Goal: Navigation & Orientation: Find specific page/section

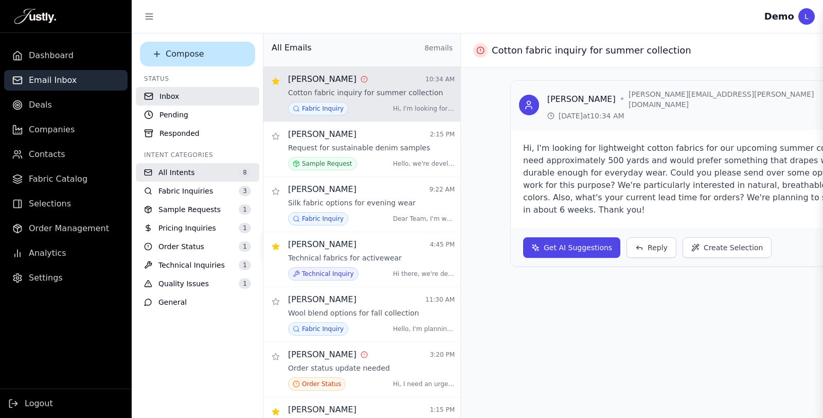
click at [50, 60] on span "Dashboard" at bounding box center [51, 55] width 45 height 12
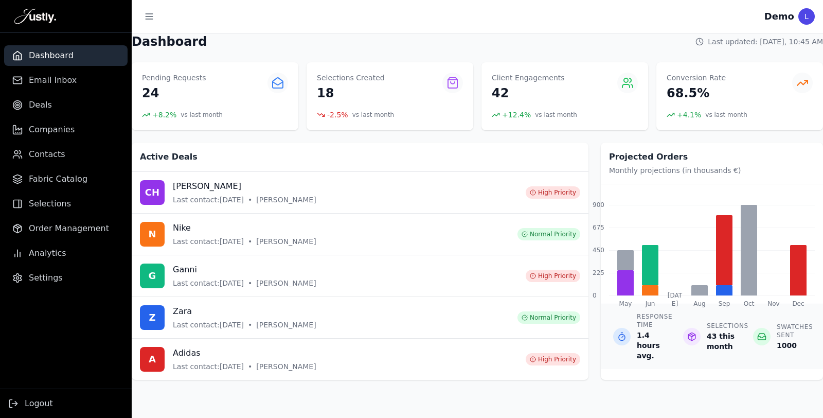
click at [51, 109] on link "Deals" at bounding box center [66, 105] width 124 height 21
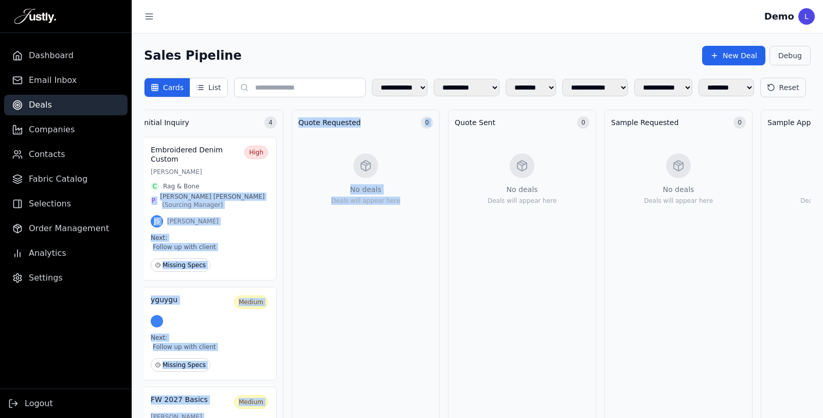
drag, startPoint x: 251, startPoint y: 209, endPoint x: 418, endPoint y: 211, distance: 166.7
click at [253, 227] on div "JS [PERSON_NAME]" at bounding box center [209, 221] width 117 height 12
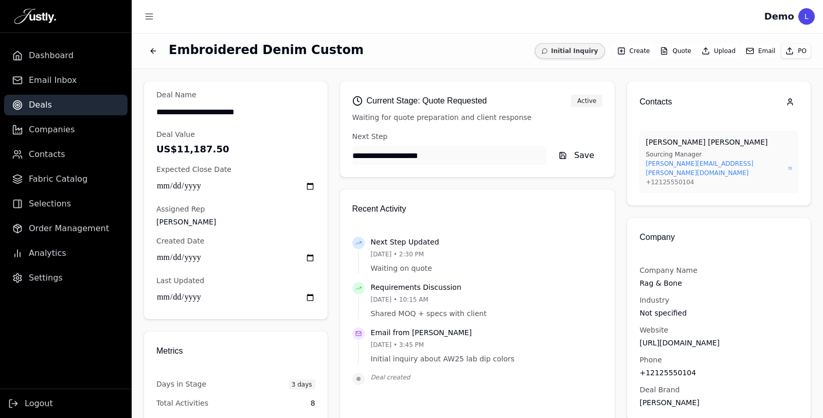
click at [752, 48] on button "Email" at bounding box center [761, 51] width 38 height 14
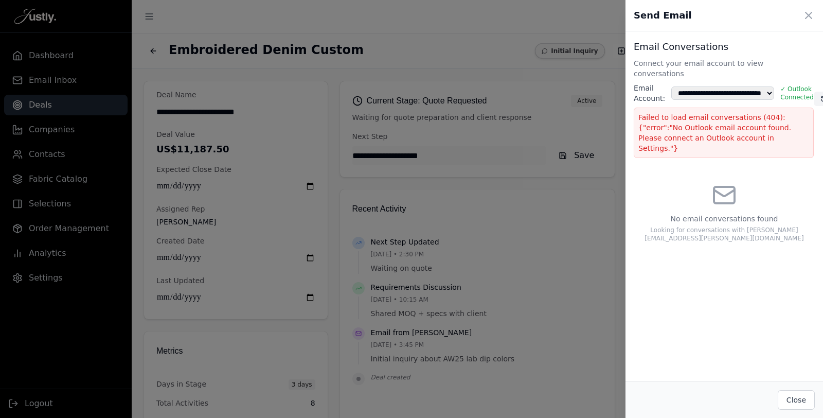
click at [810, 13] on icon at bounding box center [809, 15] width 12 height 12
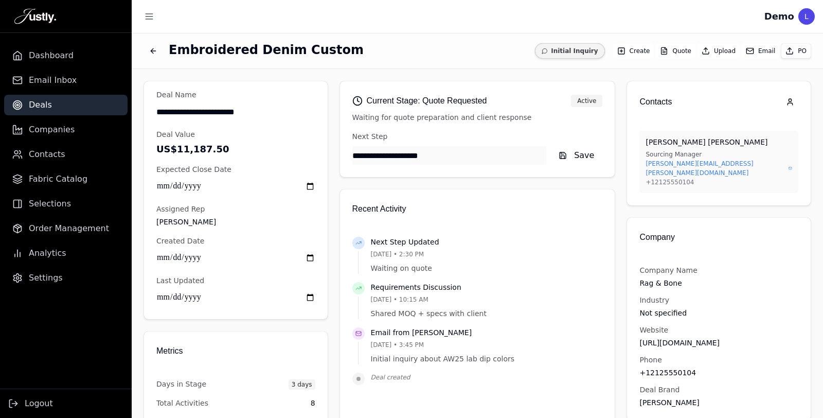
click at [139, 53] on div "Embroidered Denim Custom Initial Inquiry Create Quote Upload Email PO" at bounding box center [478, 50] width 692 height 35
click at [153, 52] on icon "Back to deals" at bounding box center [153, 51] width 8 height 8
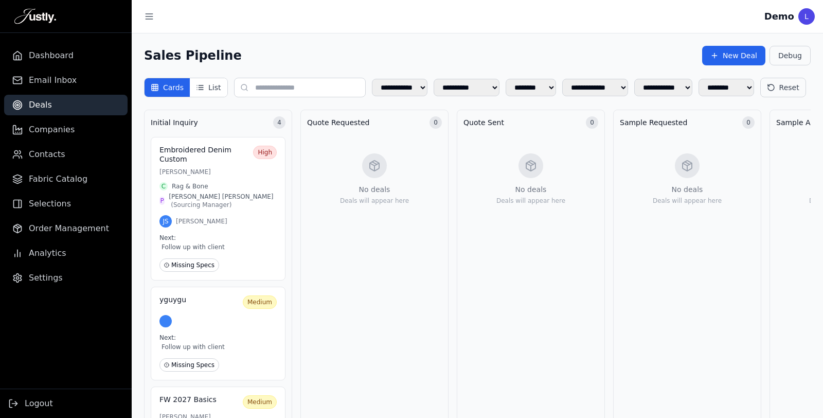
click at [204, 80] on button "List" at bounding box center [208, 87] width 37 height 19
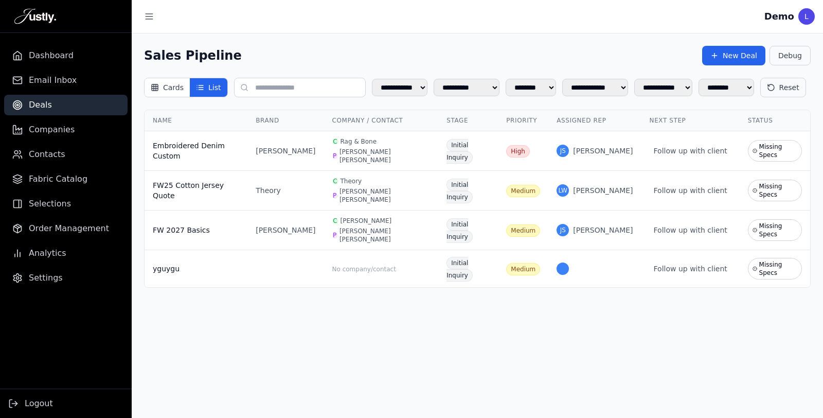
click at [177, 74] on div "**********" at bounding box center [478, 166] width 692 height 267
click at [175, 93] on button "Cards" at bounding box center [167, 87] width 45 height 19
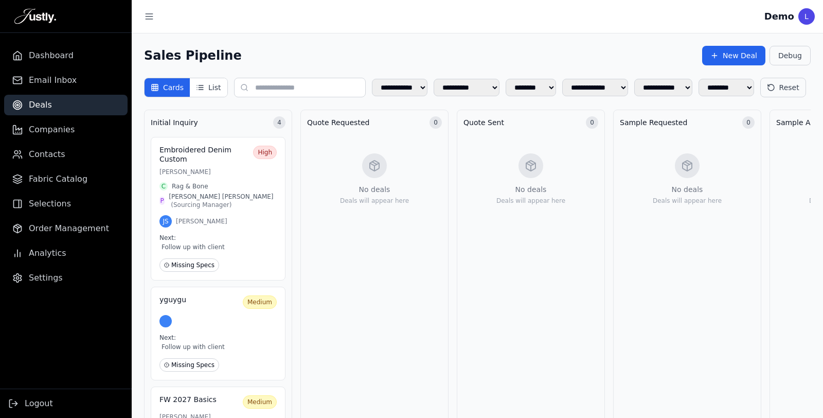
click at [219, 164] on h3 "Embroidered Denim Custom" at bounding box center [205, 155] width 90 height 18
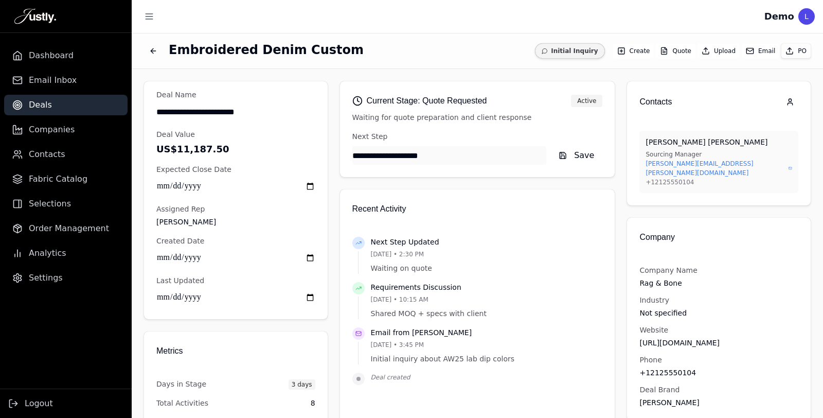
click at [561, 47] on span "Initial Inquiry" at bounding box center [569, 50] width 69 height 15
click at [32, 74] on link "Email Inbox" at bounding box center [66, 80] width 124 height 21
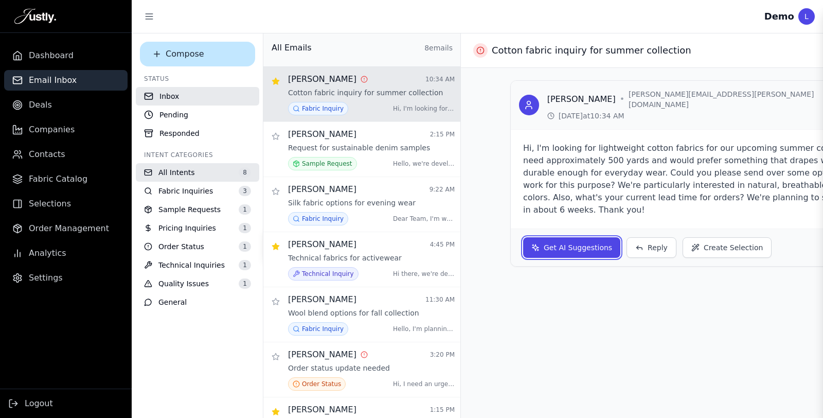
click at [596, 237] on button "Get AI Suggestions" at bounding box center [571, 247] width 97 height 21
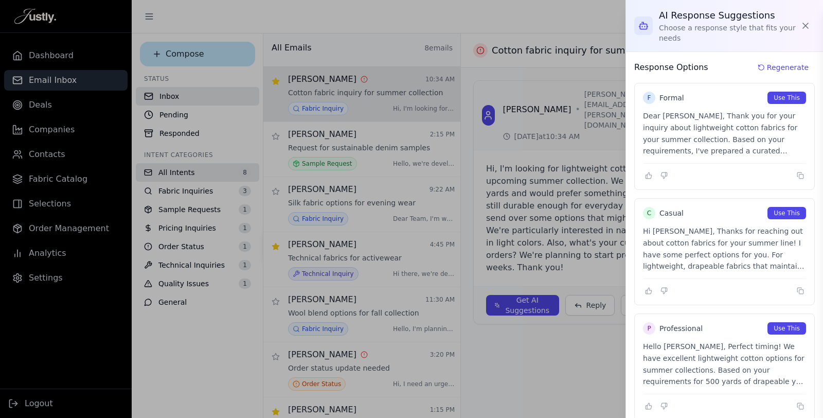
click at [801, 24] on icon at bounding box center [806, 26] width 10 height 10
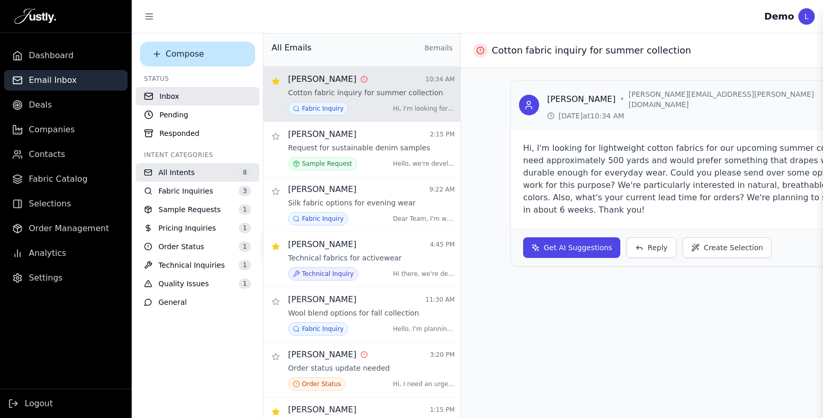
click at [77, 95] on link "Deals" at bounding box center [66, 105] width 124 height 21
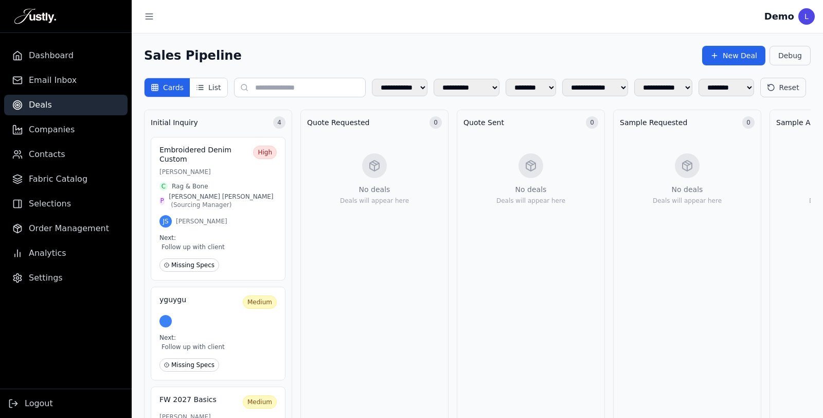
click at [68, 117] on ul "Dashboard Email Inbox Deals Companies Contacts Fabric Catalog Selections Order …" at bounding box center [66, 166] width 132 height 243
click at [63, 122] on link "Companies" at bounding box center [66, 129] width 124 height 21
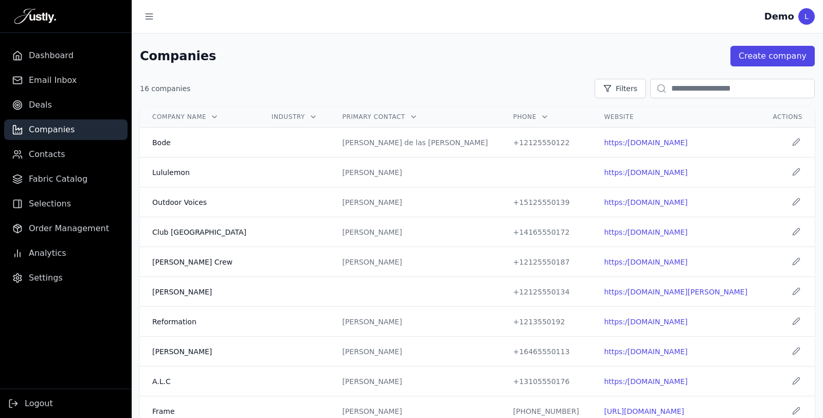
click at [50, 154] on span "Contacts" at bounding box center [47, 154] width 37 height 12
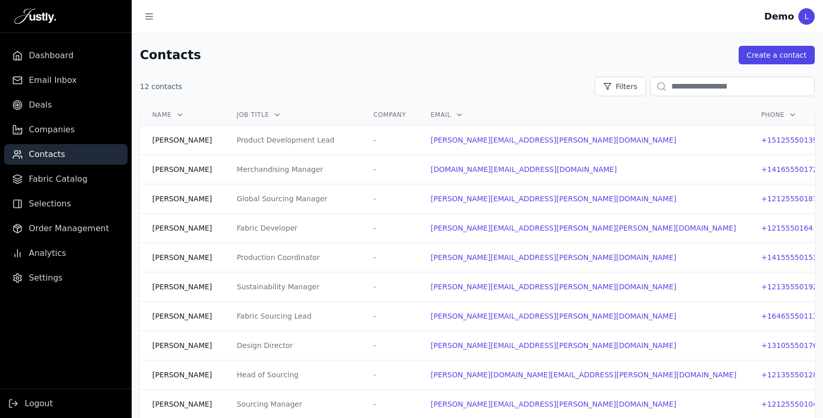
click at [67, 184] on span "Fabric Catalog" at bounding box center [58, 179] width 59 height 12
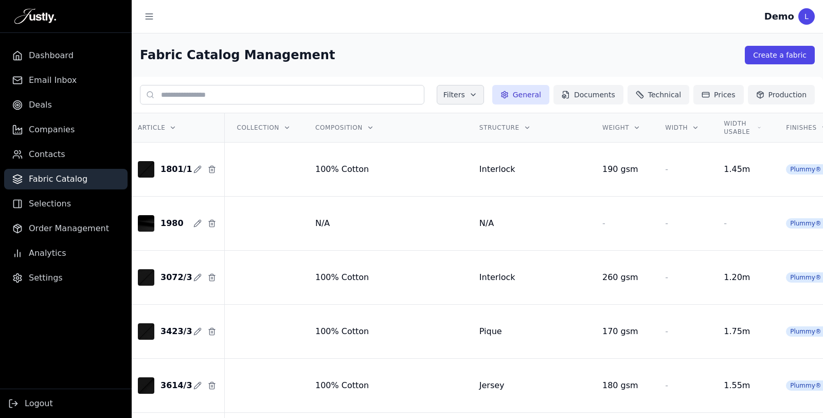
click at [150, 169] on img at bounding box center [146, 169] width 16 height 16
click at [194, 168] on icon "button" at bounding box center [197, 169] width 8 height 8
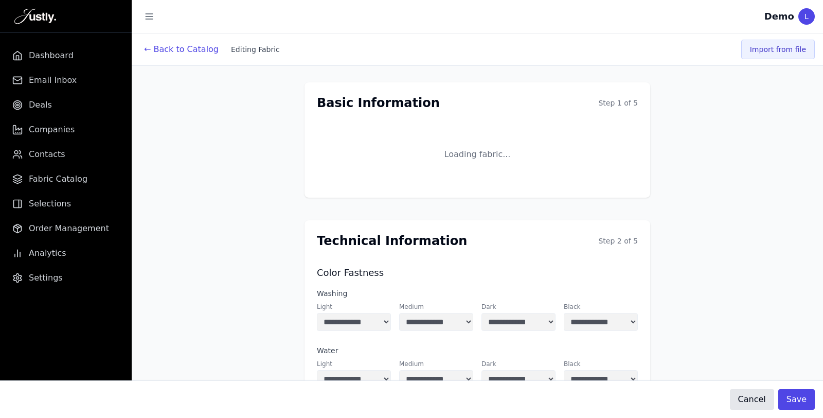
select select "***"
select select "*"
select select "***"
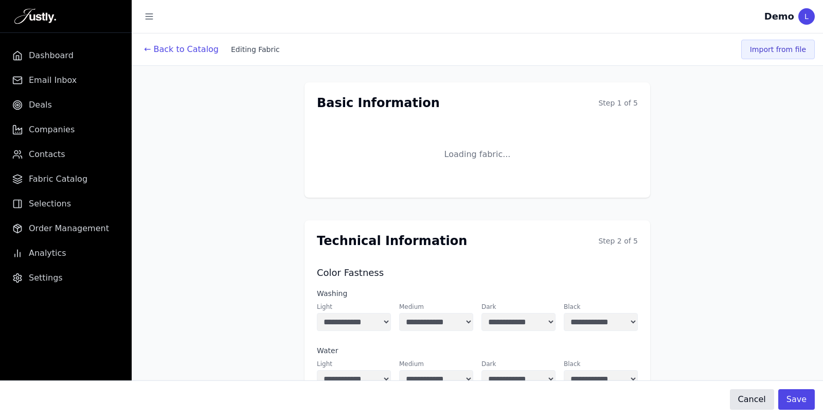
select select "*"
select select "***"
select select "*"
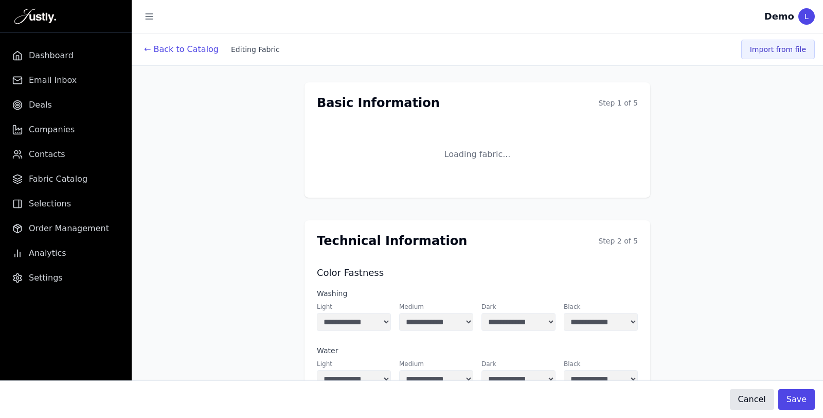
select select "***"
select select "*"
select select "***"
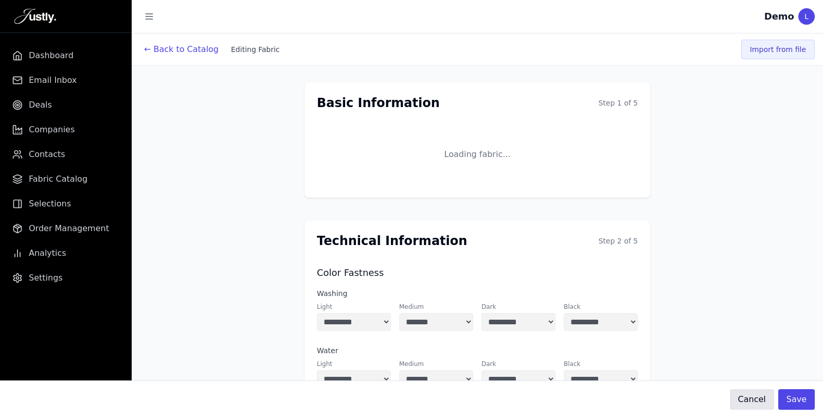
select select "***"
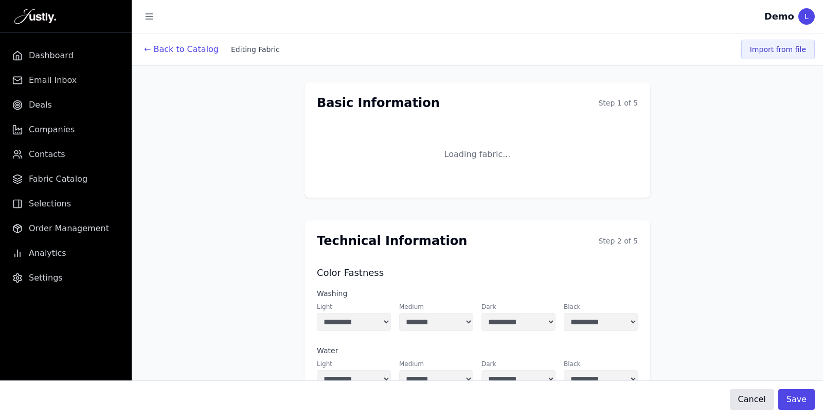
type input "**"
type input "*"
type input "***"
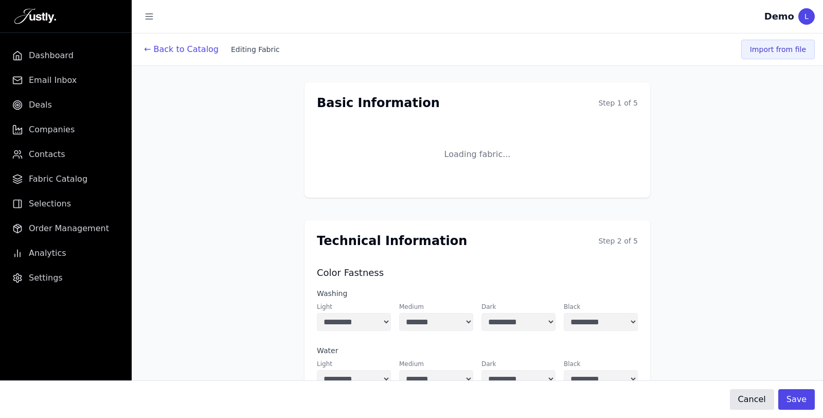
type input "***"
type input "*"
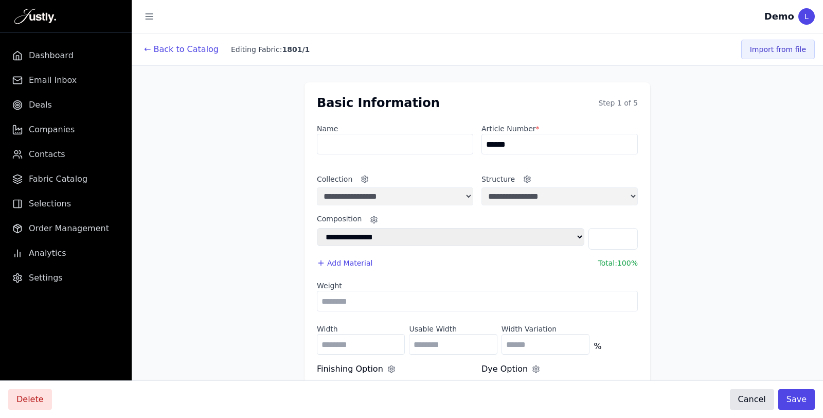
select select "*"
select select "******"
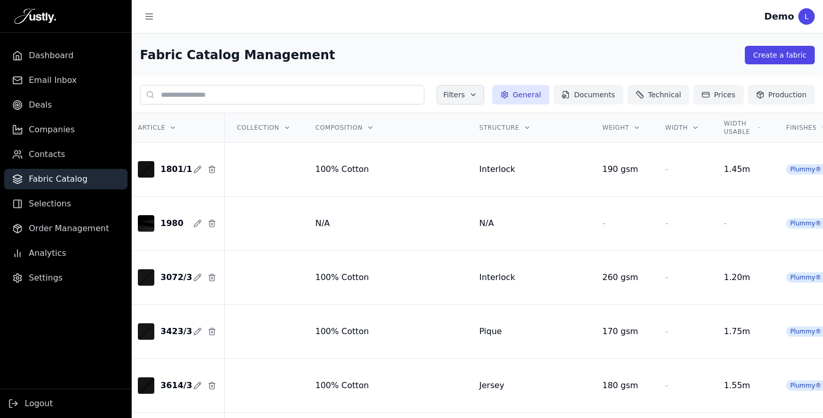
click at [72, 202] on link "Selections" at bounding box center [66, 203] width 124 height 21
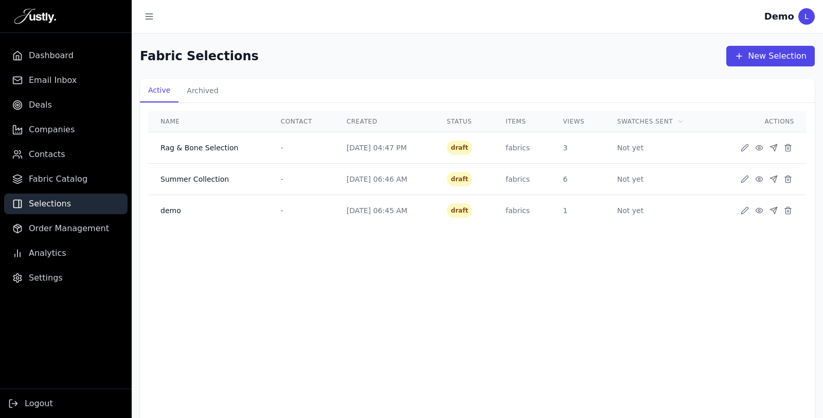
click at [759, 147] on circle at bounding box center [760, 148] width 2 height 2
click at [91, 232] on span "Order Management" at bounding box center [69, 228] width 80 height 12
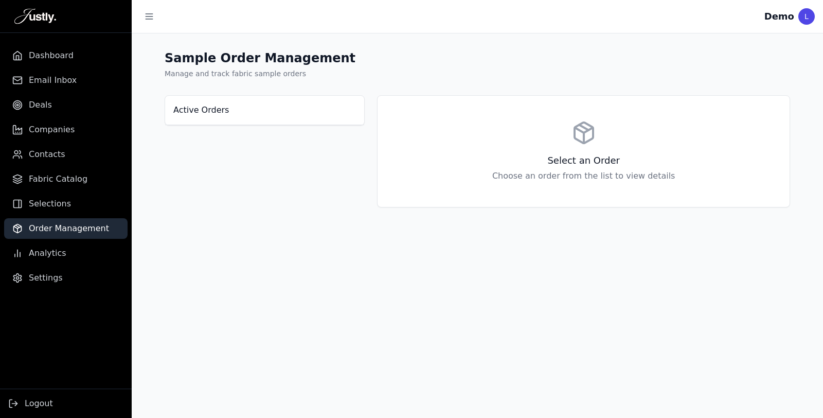
click at [85, 253] on link "Analytics" at bounding box center [66, 253] width 124 height 21
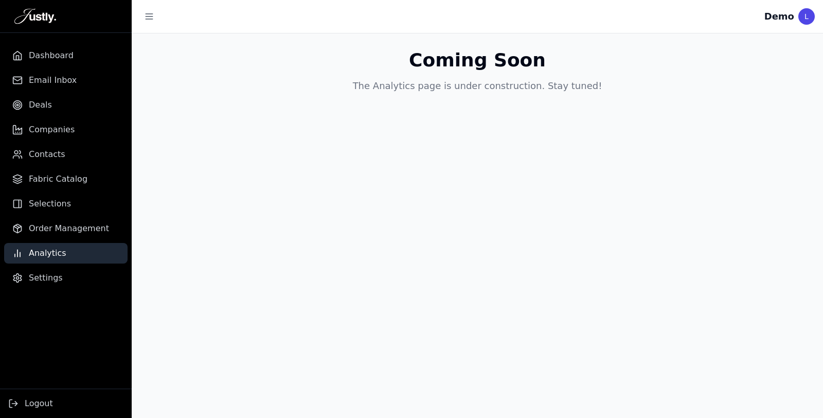
click at [73, 66] on ul "Dashboard Email Inbox Deals Companies Contacts Fabric Catalog Selections Order …" at bounding box center [66, 166] width 132 height 243
click at [76, 62] on link "Dashboard" at bounding box center [66, 55] width 124 height 21
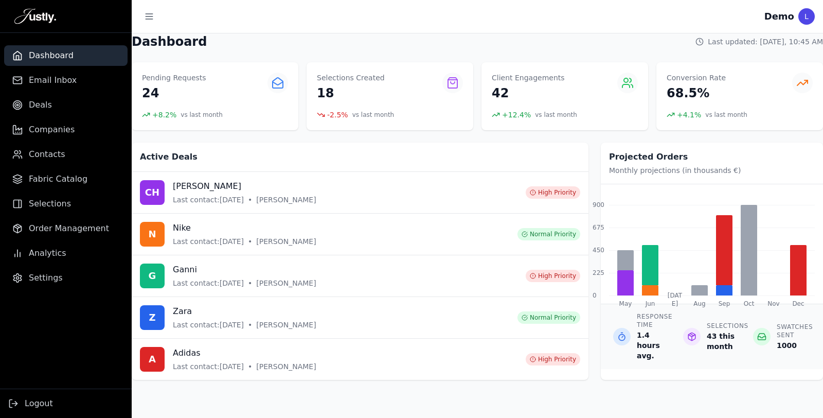
click at [74, 157] on link "Contacts" at bounding box center [66, 154] width 124 height 21
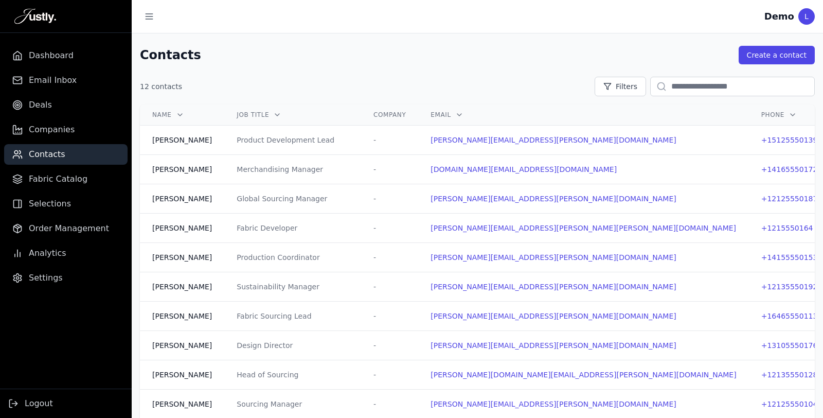
click at [247, 134] on td "Product Development Lead" at bounding box center [292, 140] width 137 height 29
click at [224, 138] on td "[PERSON_NAME]" at bounding box center [182, 140] width 84 height 29
click at [609, 155] on td "[DOMAIN_NAME][EMAIL_ADDRESS][DOMAIN_NAME]" at bounding box center [583, 169] width 330 height 29
click at [630, 137] on div "[PERSON_NAME][EMAIL_ADDRESS][PERSON_NAME][DOMAIN_NAME]" at bounding box center [584, 140] width 306 height 10
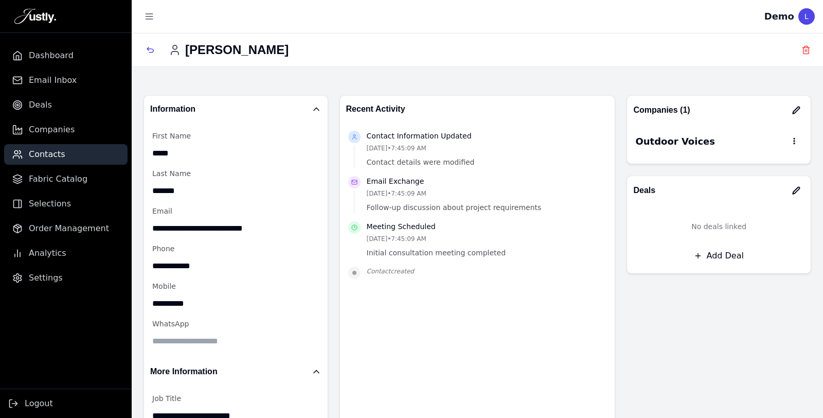
click at [147, 46] on icon "button" at bounding box center [150, 50] width 8 height 8
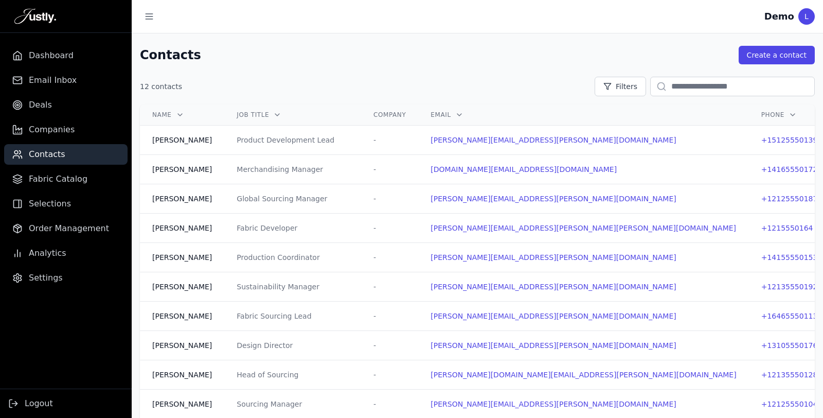
click at [406, 136] on div "-" at bounding box center [390, 140] width 32 height 10
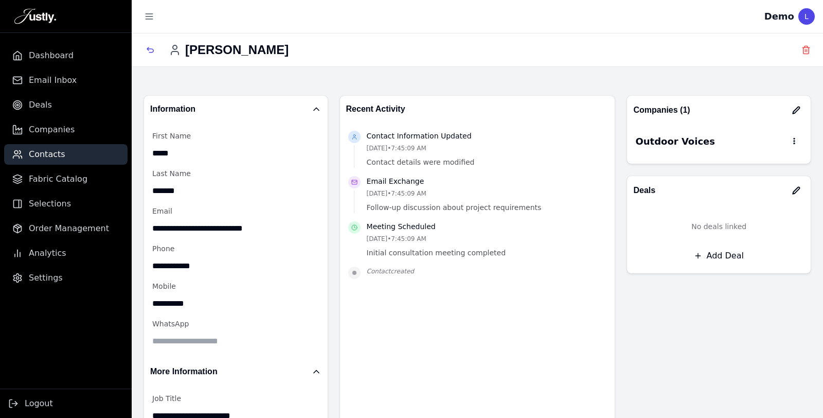
click at [158, 44] on button "button" at bounding box center [150, 50] width 21 height 21
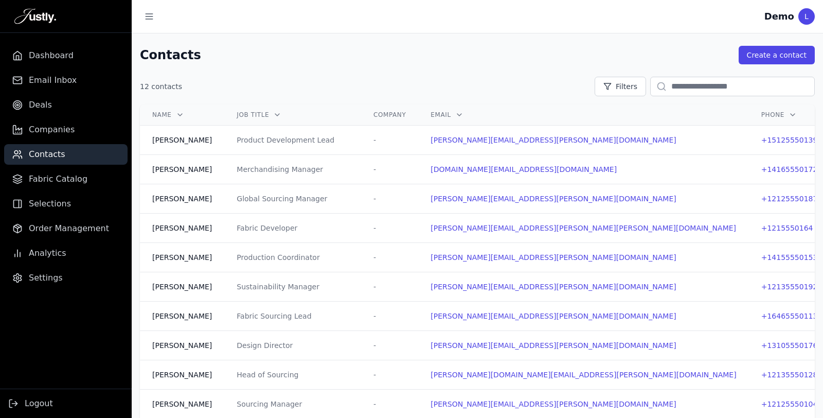
click at [785, 19] on div "Demo" at bounding box center [780, 16] width 30 height 14
click at [801, 19] on div "L" at bounding box center [807, 16] width 16 height 16
click at [811, 23] on div "L" at bounding box center [807, 16] width 16 height 16
click at [763, 10] on div at bounding box center [452, 16] width 625 height 19
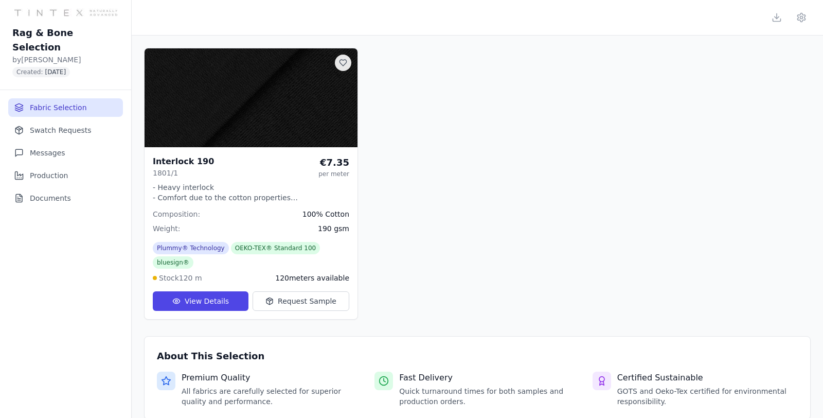
click at [229, 291] on button "View Details" at bounding box center [201, 301] width 96 height 20
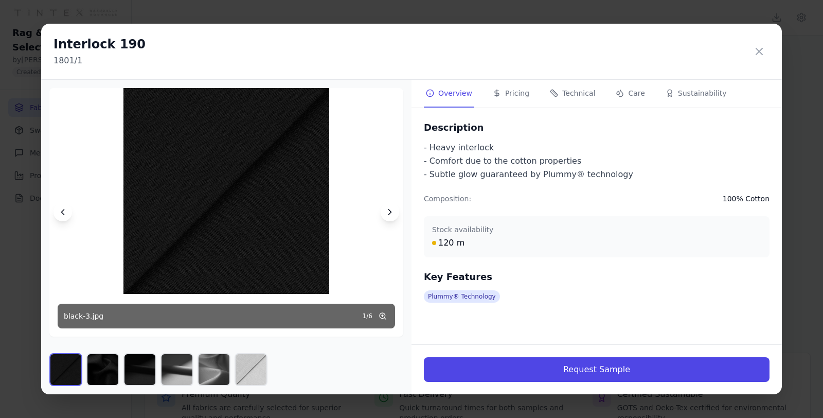
click at [383, 207] on button at bounding box center [390, 212] width 19 height 19
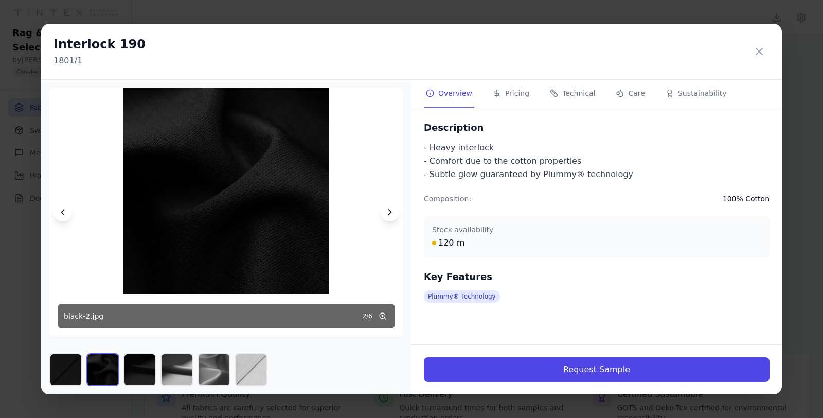
click at [383, 207] on button at bounding box center [390, 212] width 19 height 19
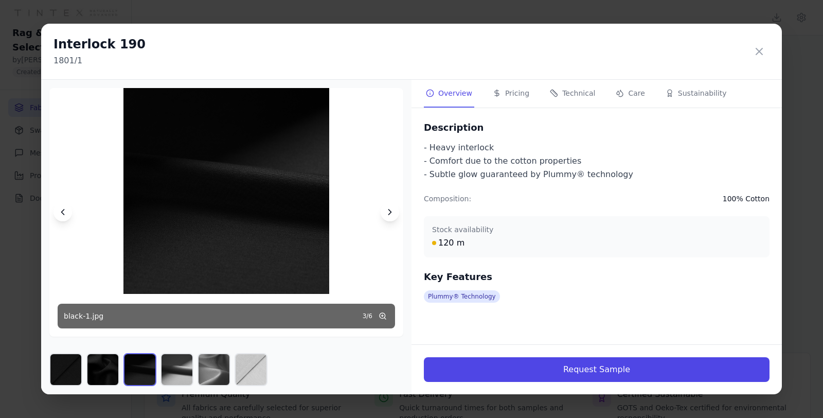
click at [383, 207] on button at bounding box center [390, 212] width 19 height 19
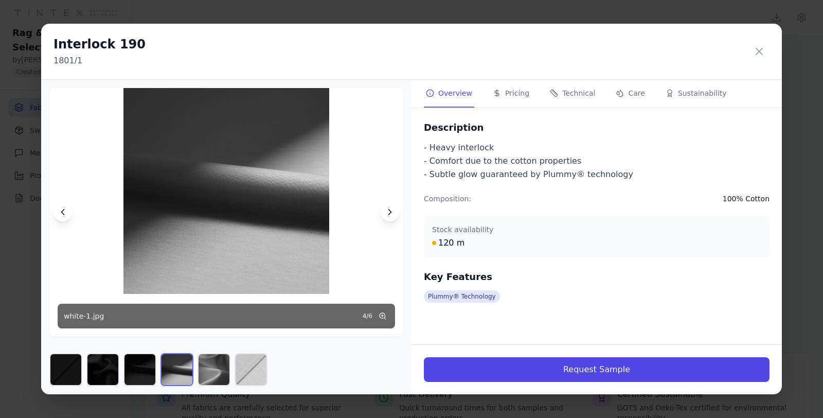
click at [383, 207] on button at bounding box center [390, 212] width 19 height 19
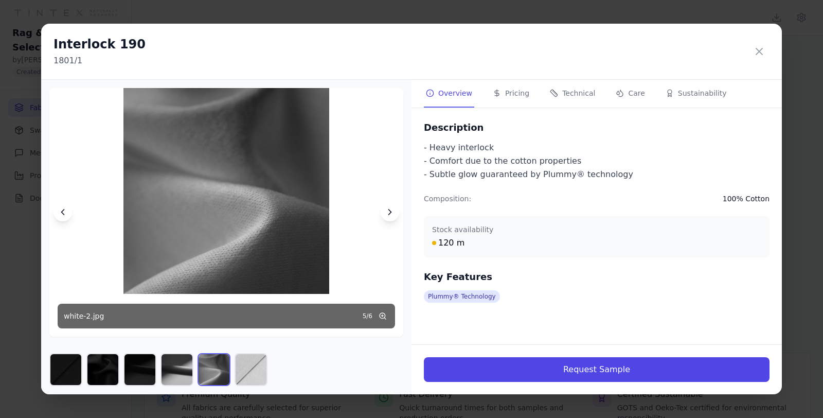
click at [383, 207] on button at bounding box center [390, 212] width 19 height 19
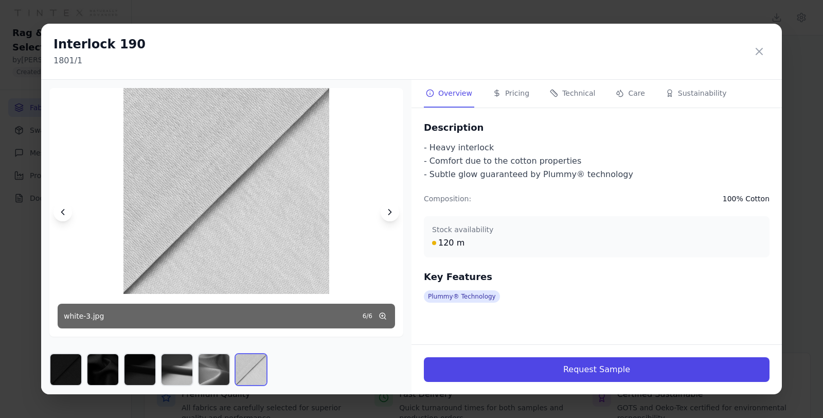
click at [757, 50] on icon at bounding box center [759, 51] width 12 height 12
